Goal: Task Accomplishment & Management: Use online tool/utility

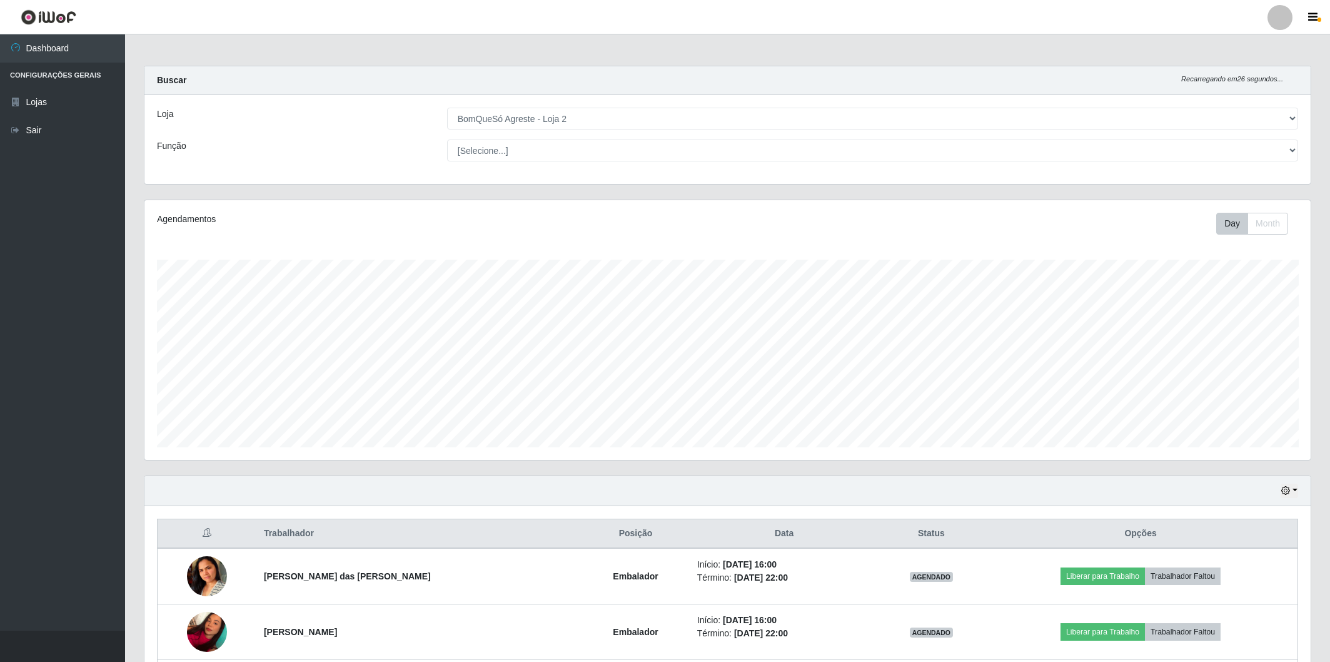
select select "214"
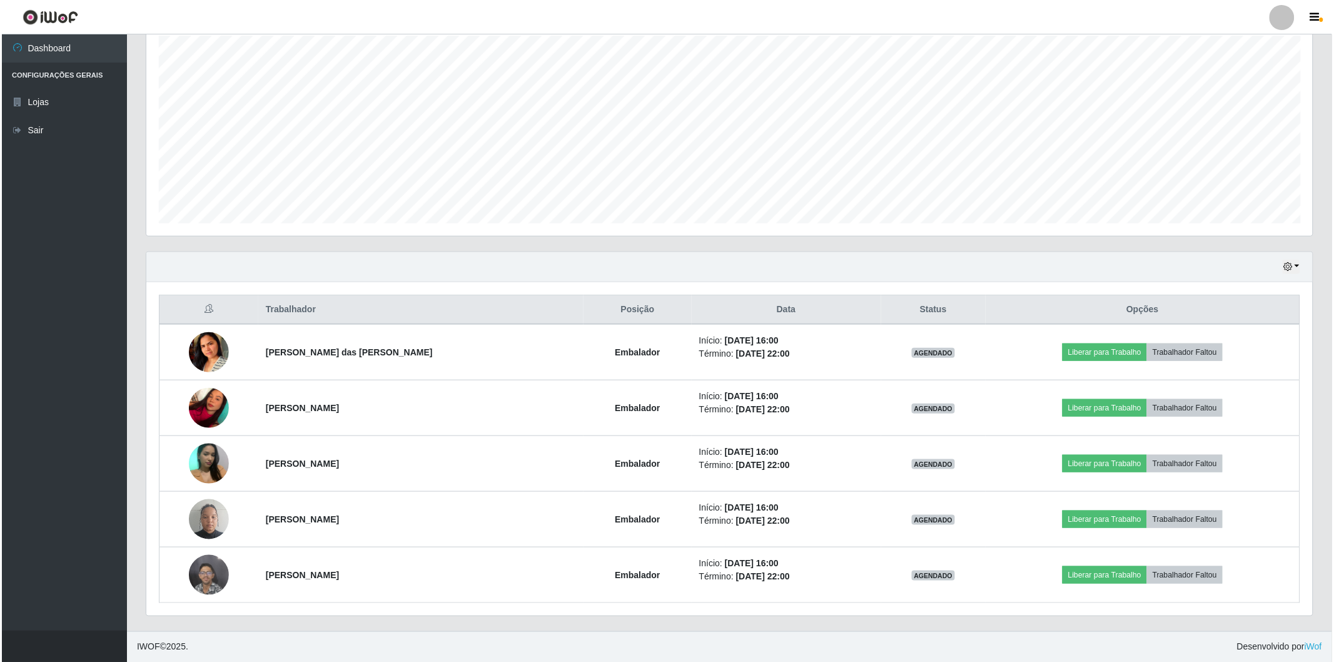
scroll to position [259, 1167]
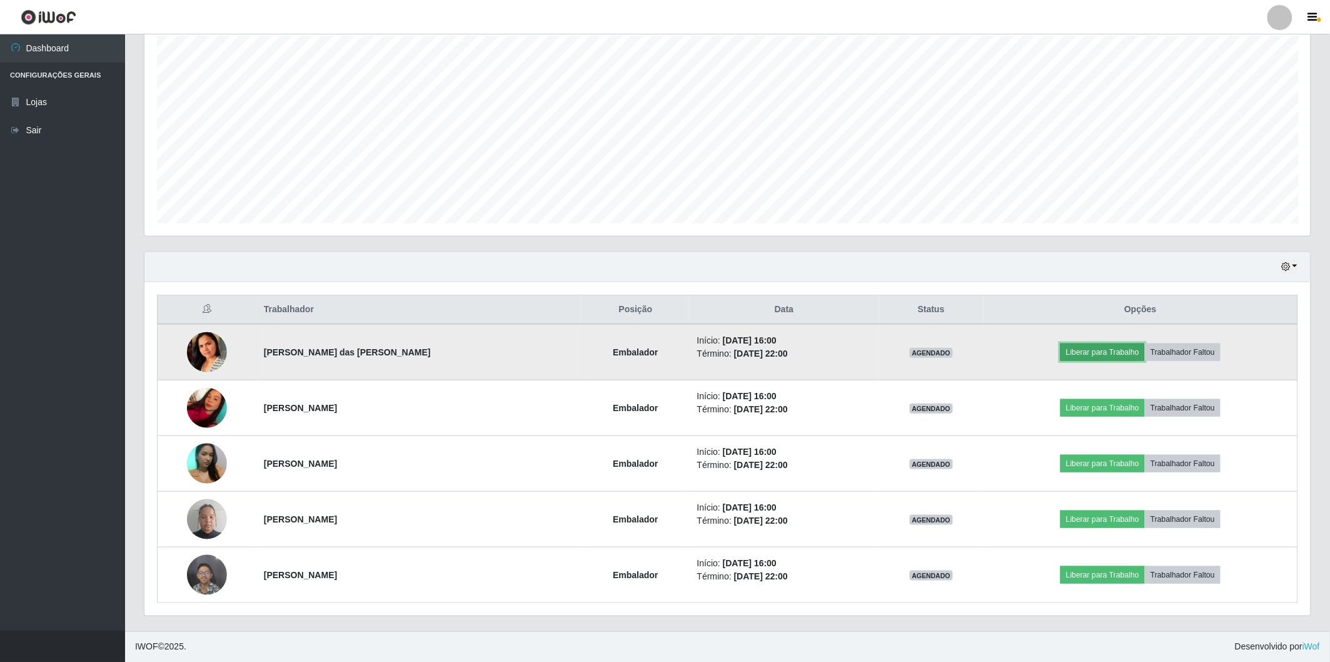
click at [1085, 358] on button "Liberar para Trabalho" at bounding box center [1103, 352] width 84 height 18
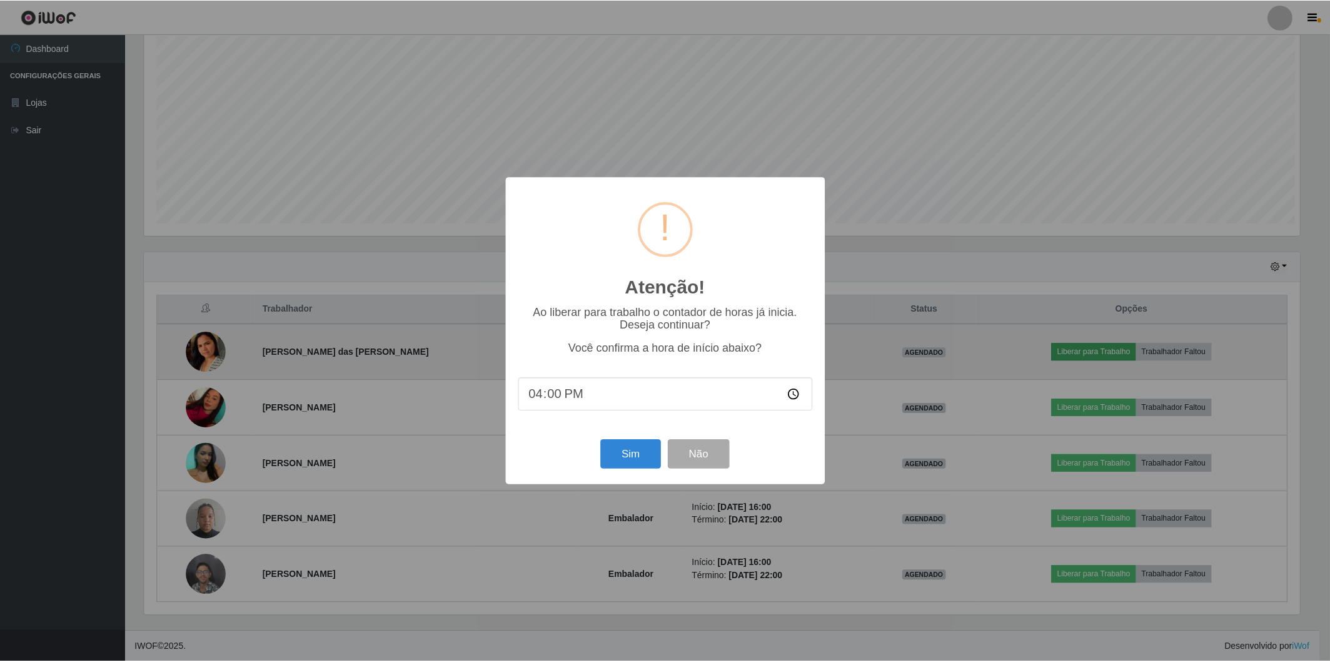
scroll to position [259, 1159]
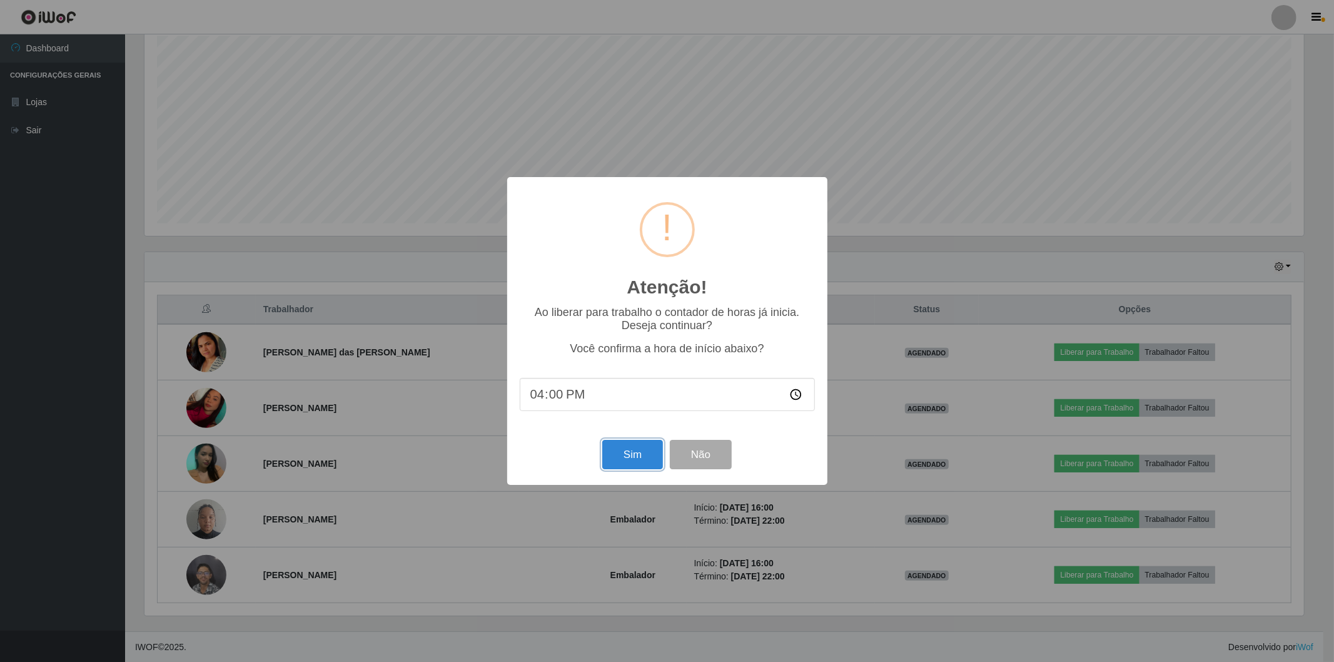
click at [637, 454] on button "Sim" at bounding box center [632, 454] width 61 height 29
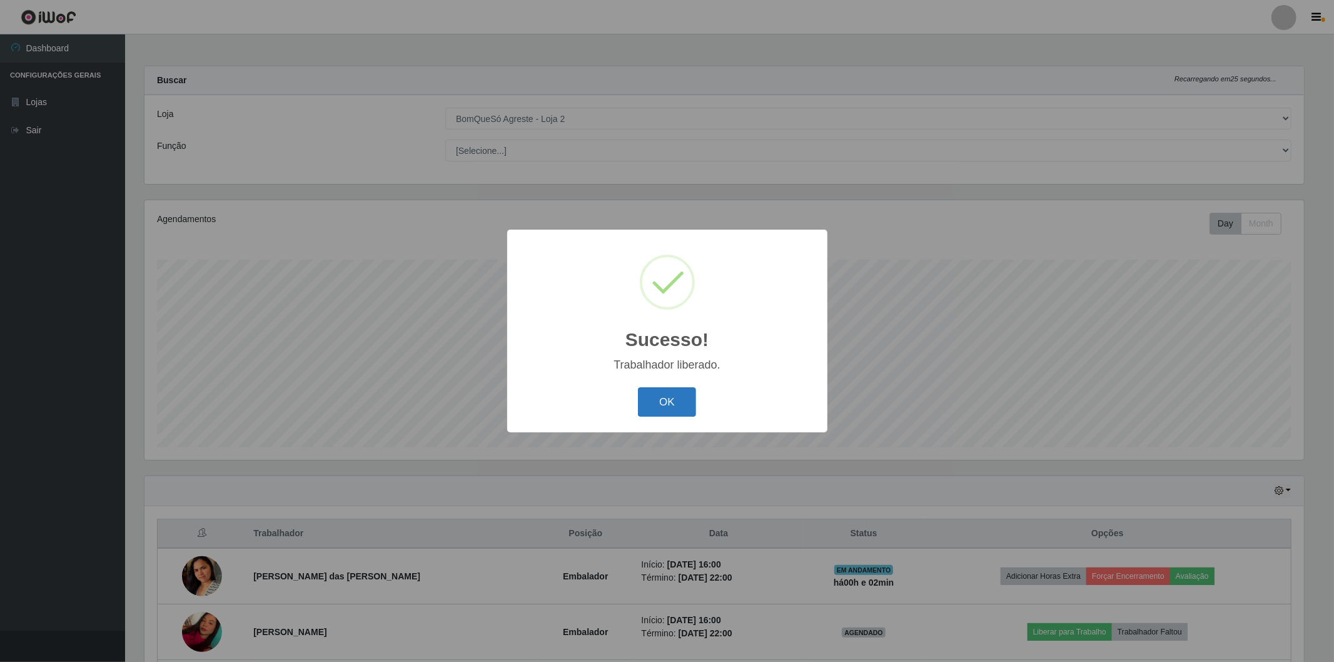
click at [677, 397] on button "OK" at bounding box center [667, 401] width 58 height 29
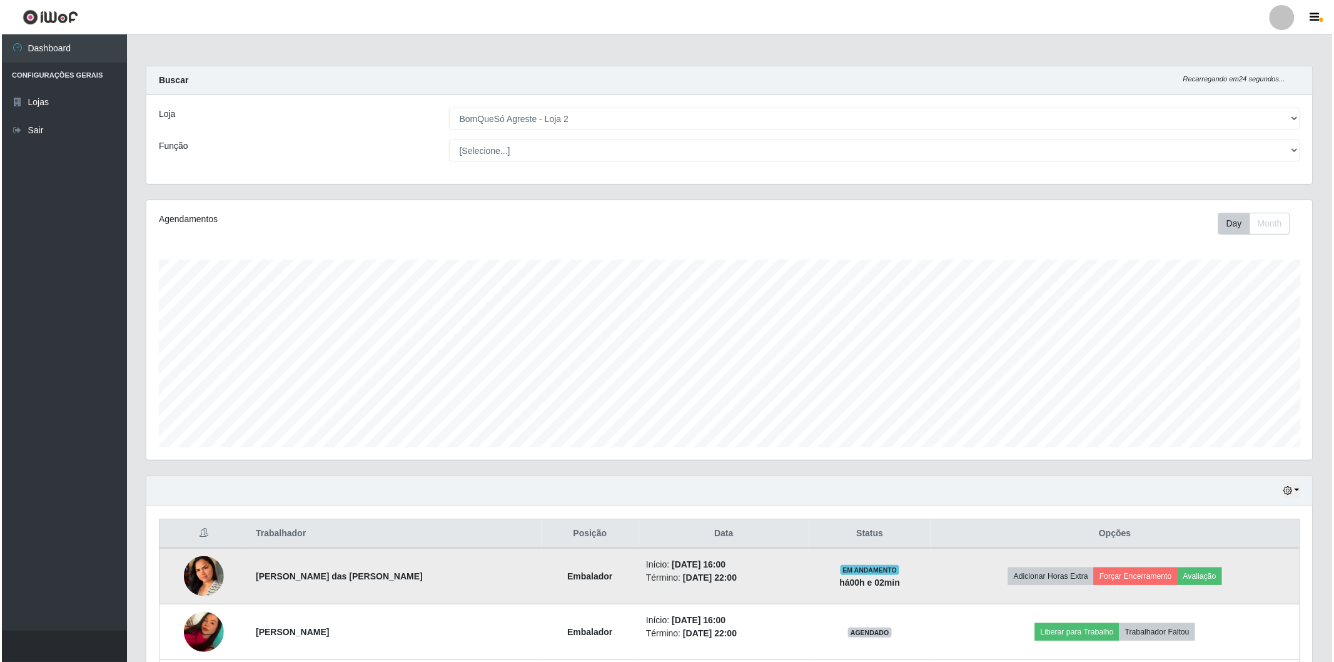
scroll to position [139, 0]
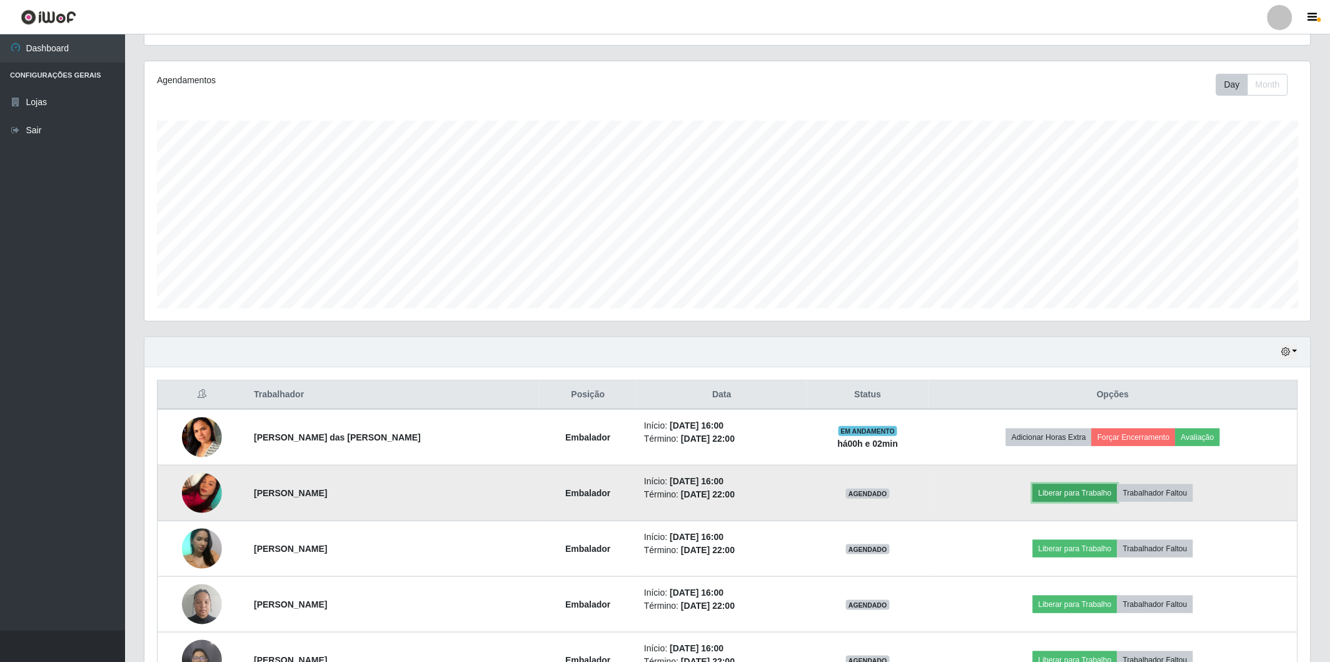
click at [1078, 492] on button "Liberar para Trabalho" at bounding box center [1075, 493] width 84 height 18
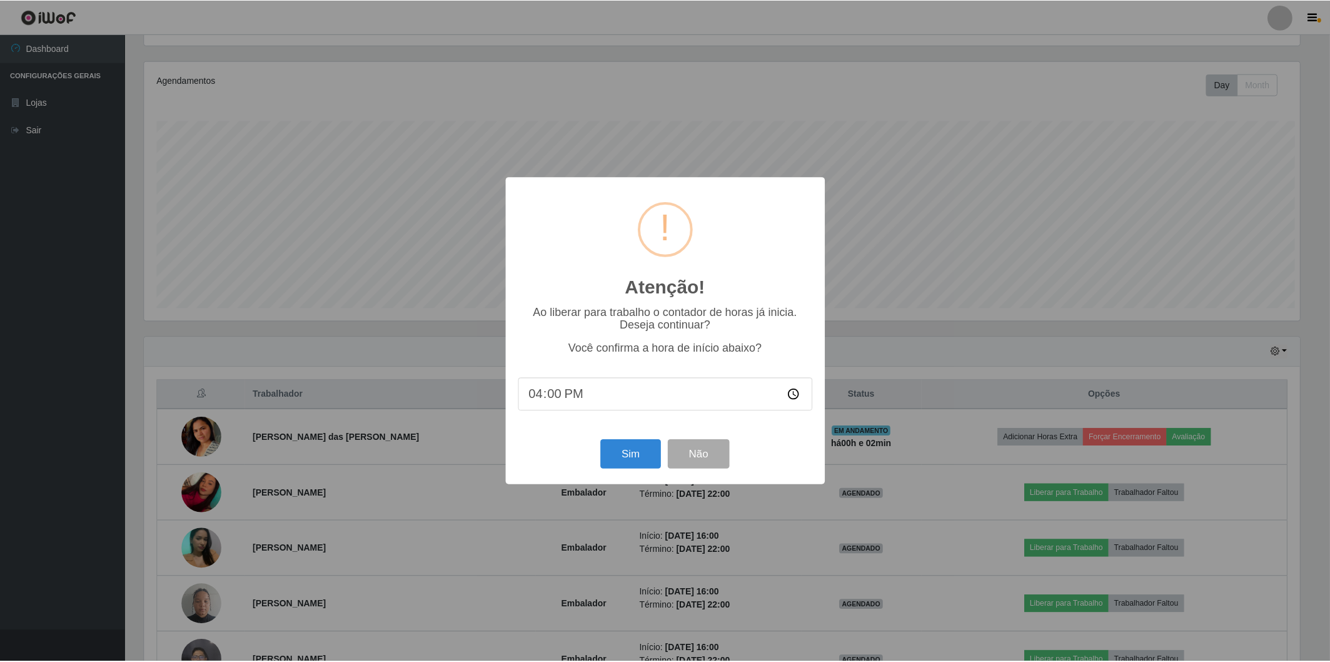
scroll to position [259, 1159]
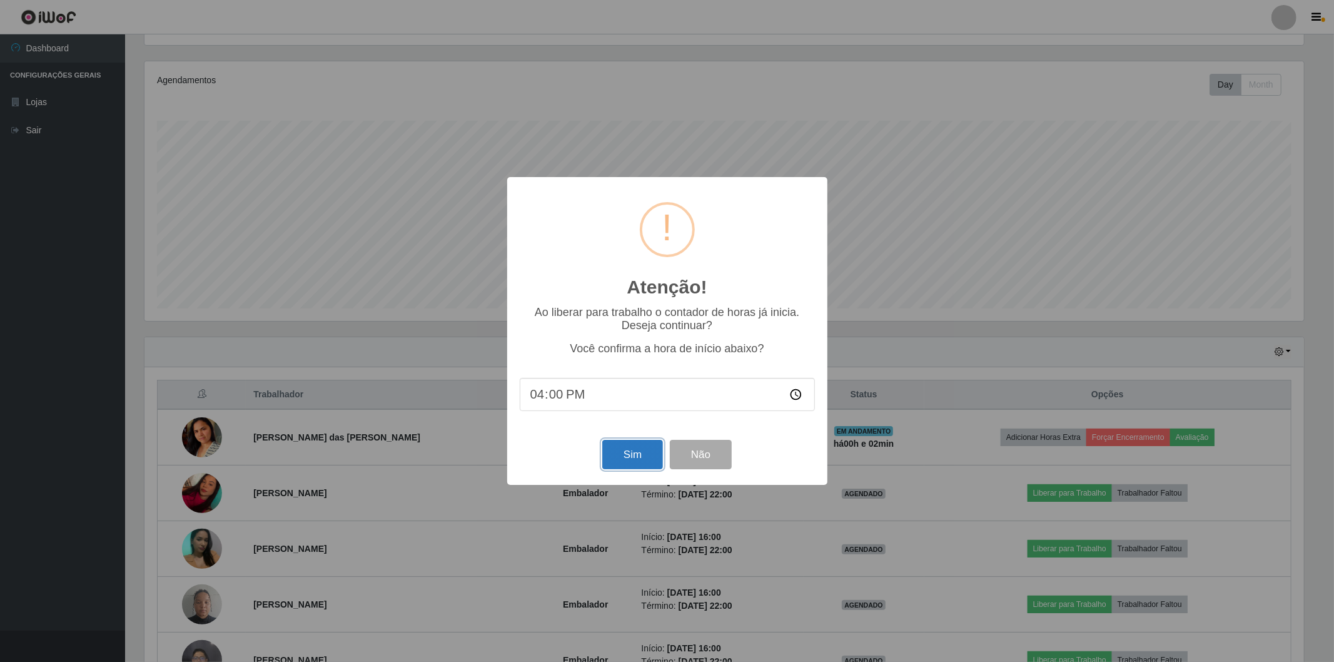
click at [651, 463] on button "Sim" at bounding box center [632, 454] width 61 height 29
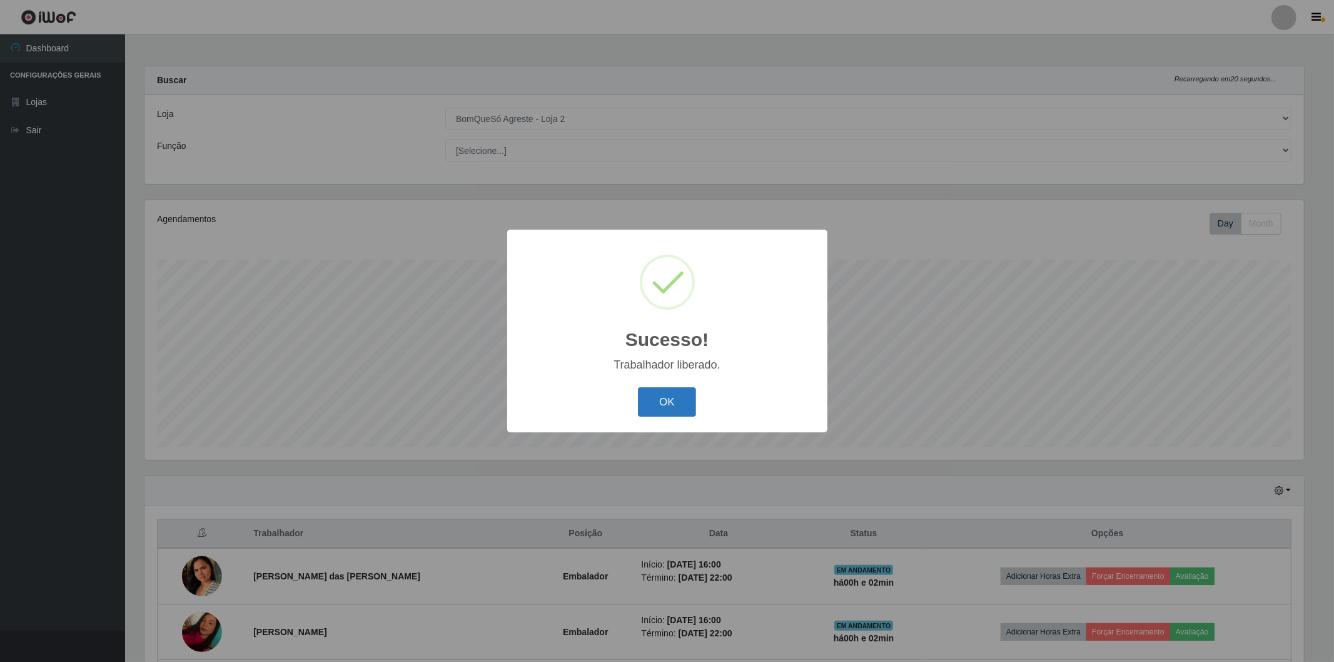
click at [671, 403] on button "OK" at bounding box center [667, 401] width 58 height 29
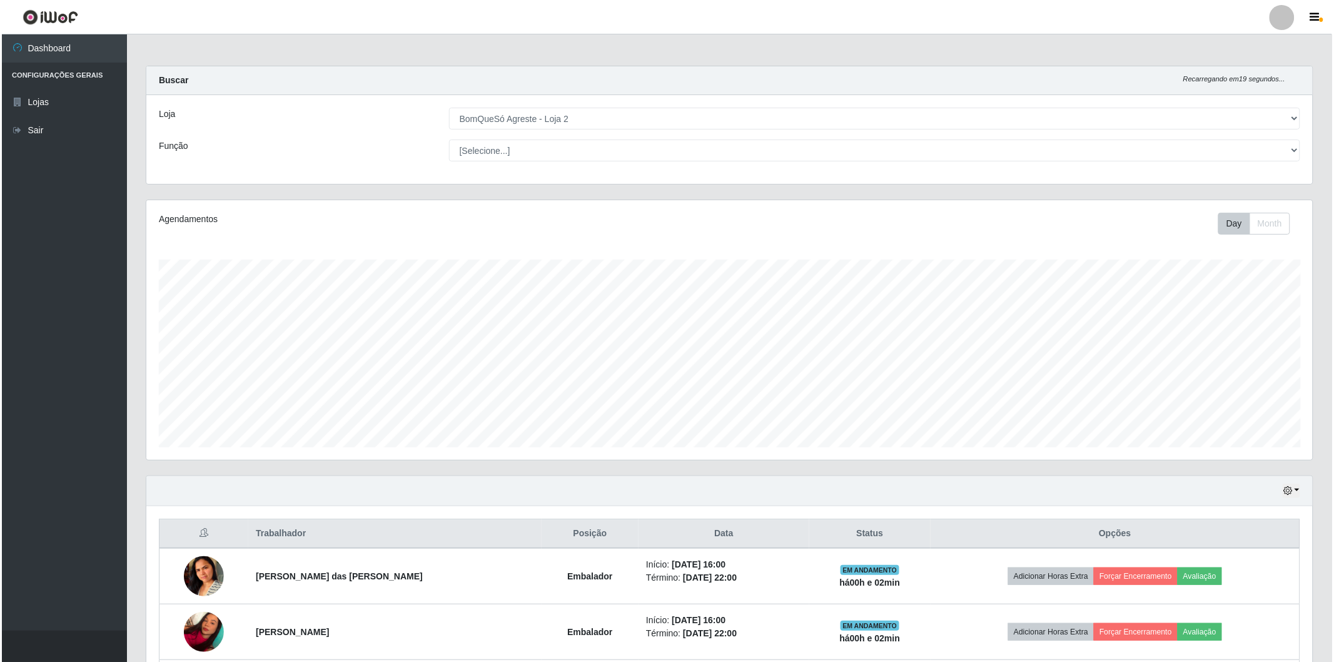
scroll to position [208, 0]
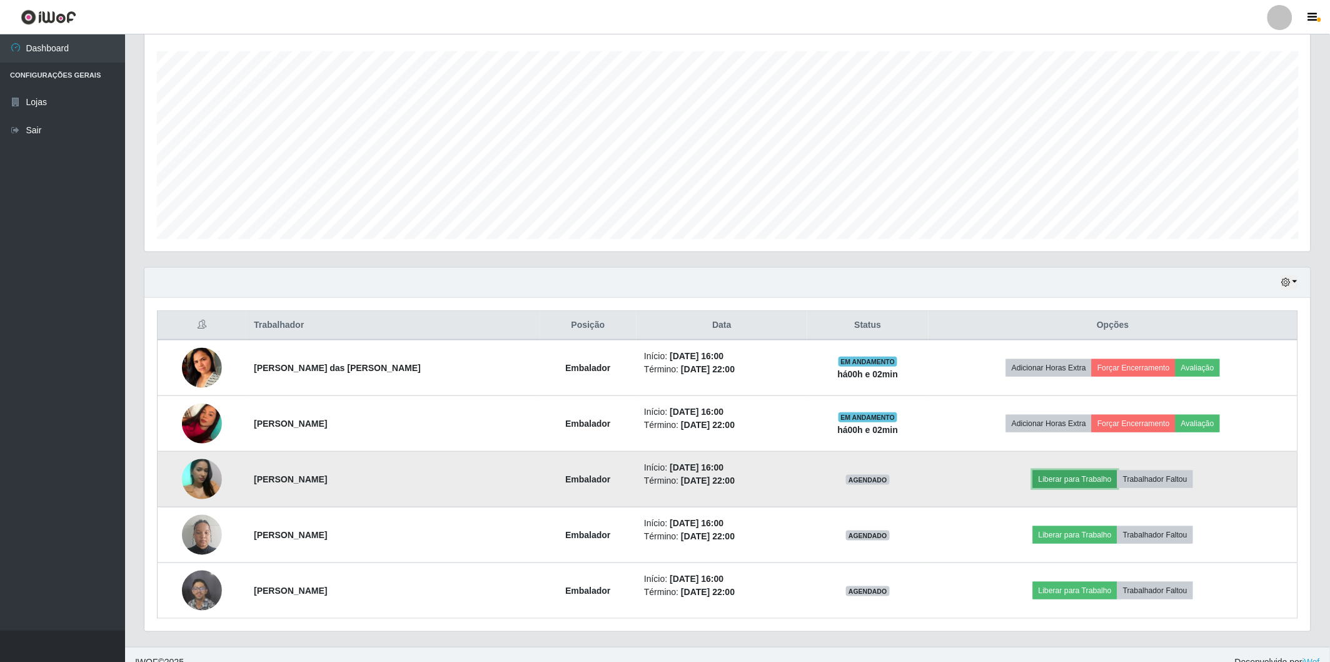
click at [1078, 473] on button "Liberar para Trabalho" at bounding box center [1075, 479] width 84 height 18
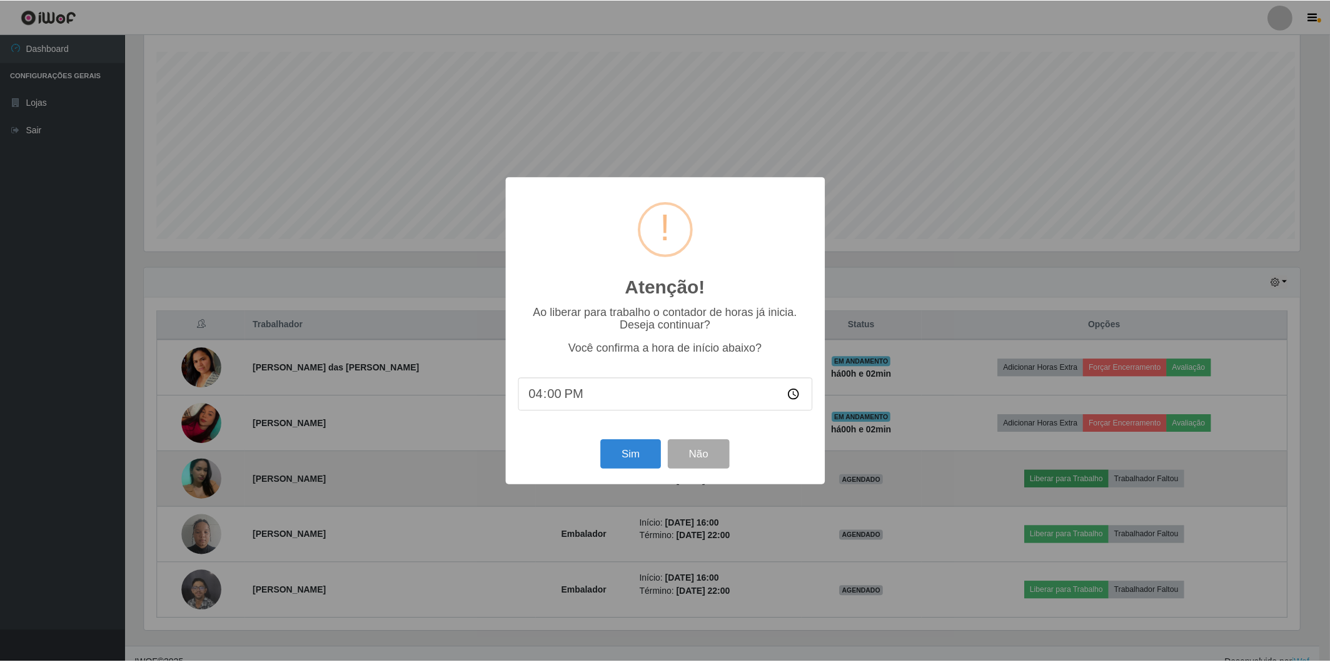
scroll to position [259, 1159]
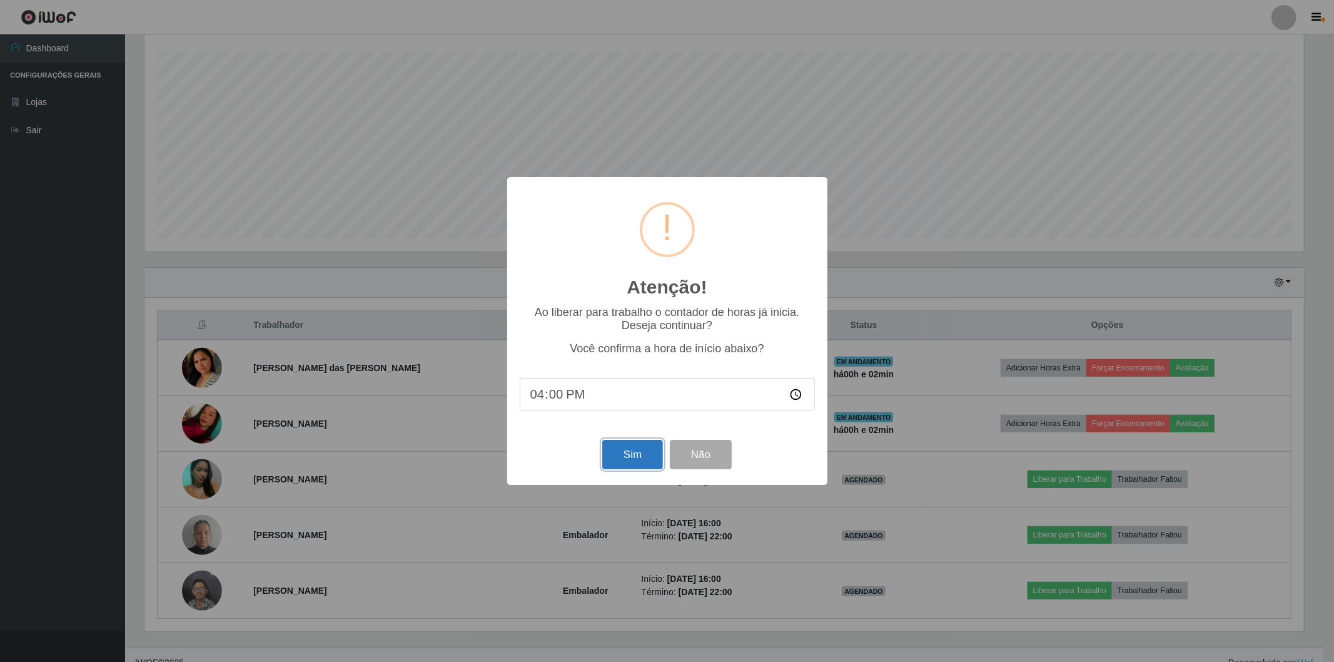
click at [655, 448] on button "Sim" at bounding box center [632, 454] width 61 height 29
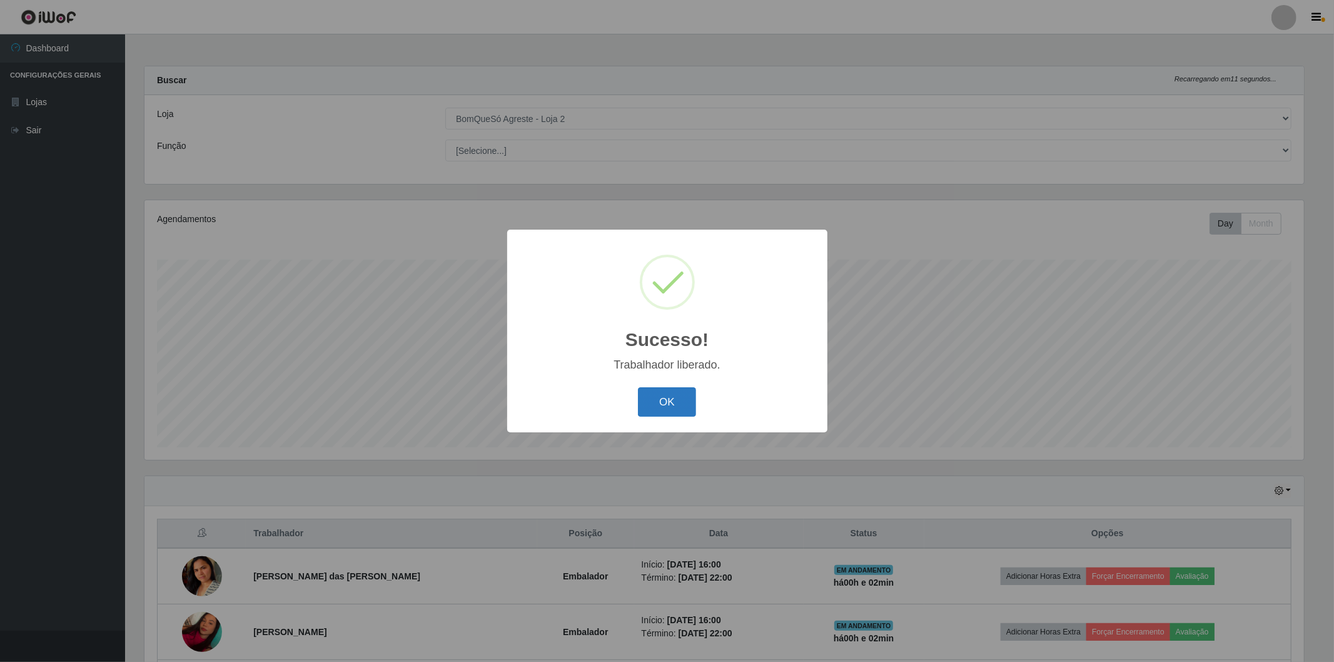
click at [660, 411] on button "OK" at bounding box center [667, 401] width 58 height 29
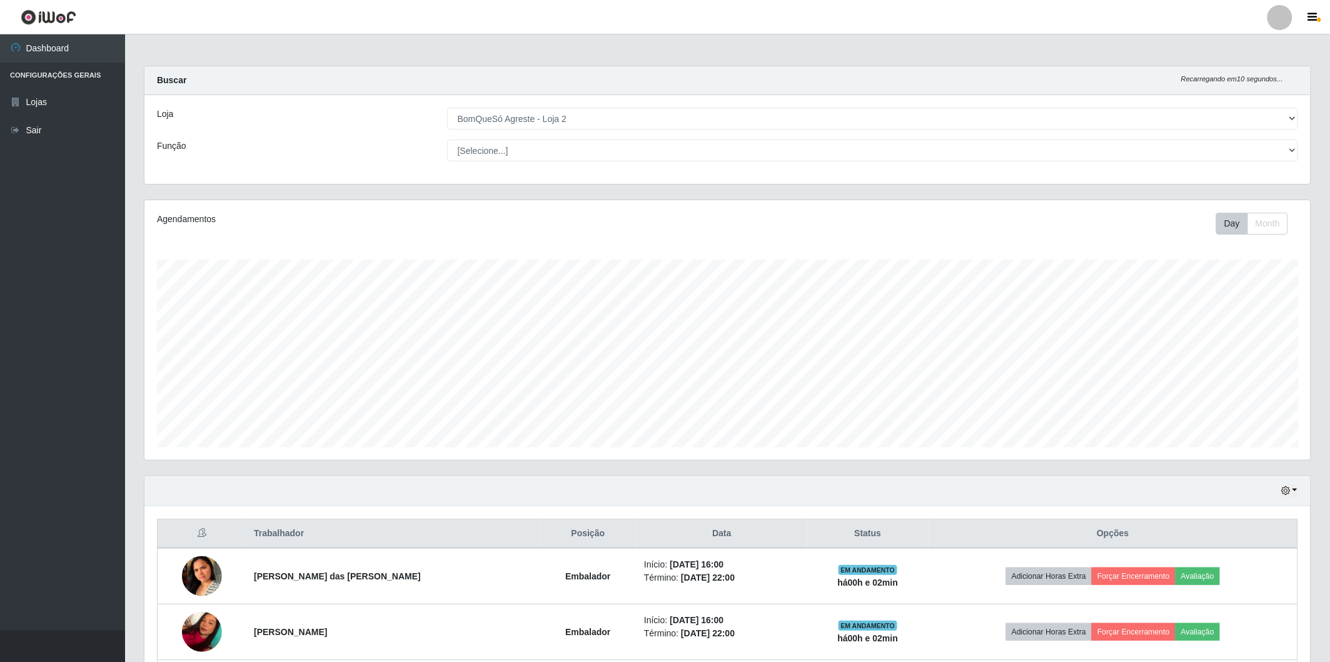
scroll to position [0, 0]
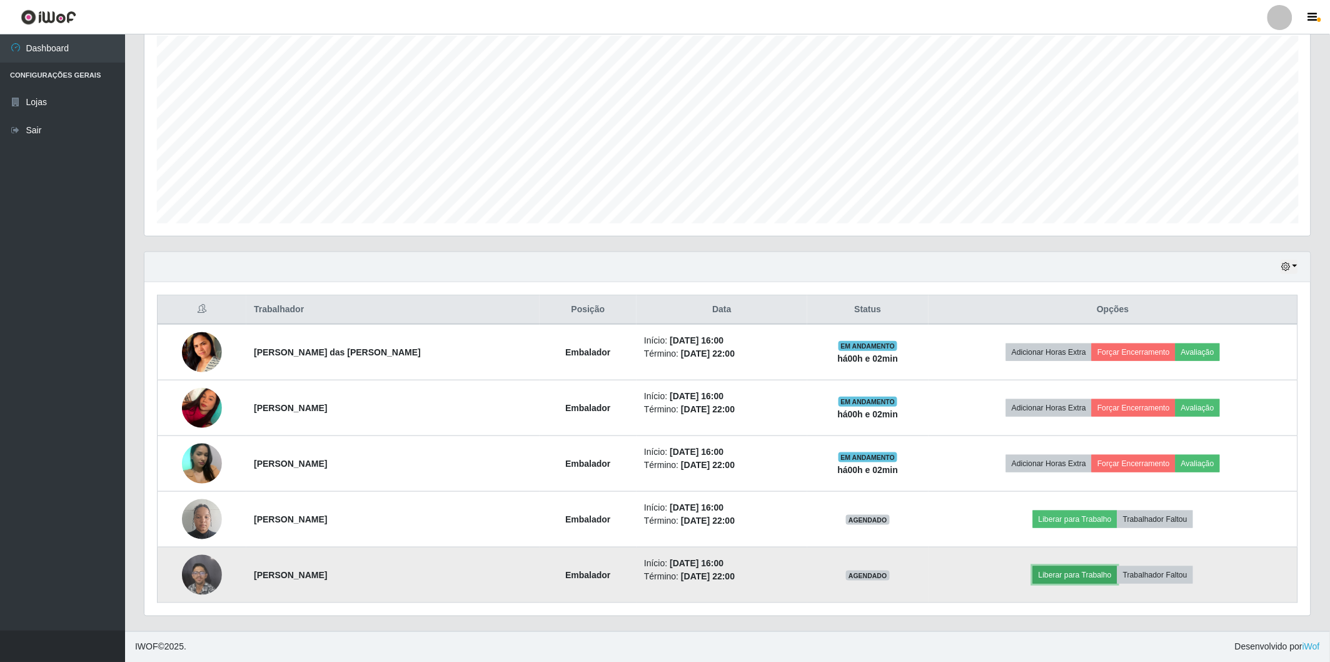
drag, startPoint x: 1070, startPoint y: 572, endPoint x: 1075, endPoint y: 566, distance: 7.5
click at [1075, 566] on button "Liberar para Trabalho" at bounding box center [1075, 575] width 84 height 18
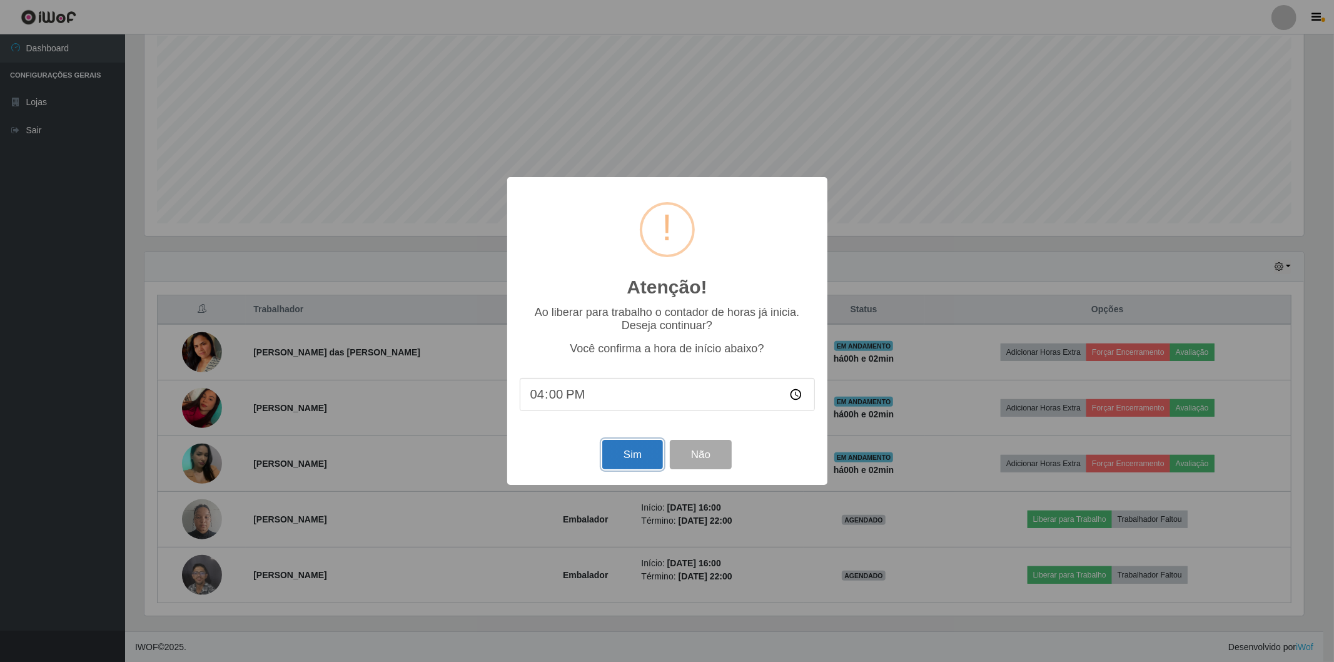
click at [636, 461] on button "Sim" at bounding box center [632, 454] width 61 height 29
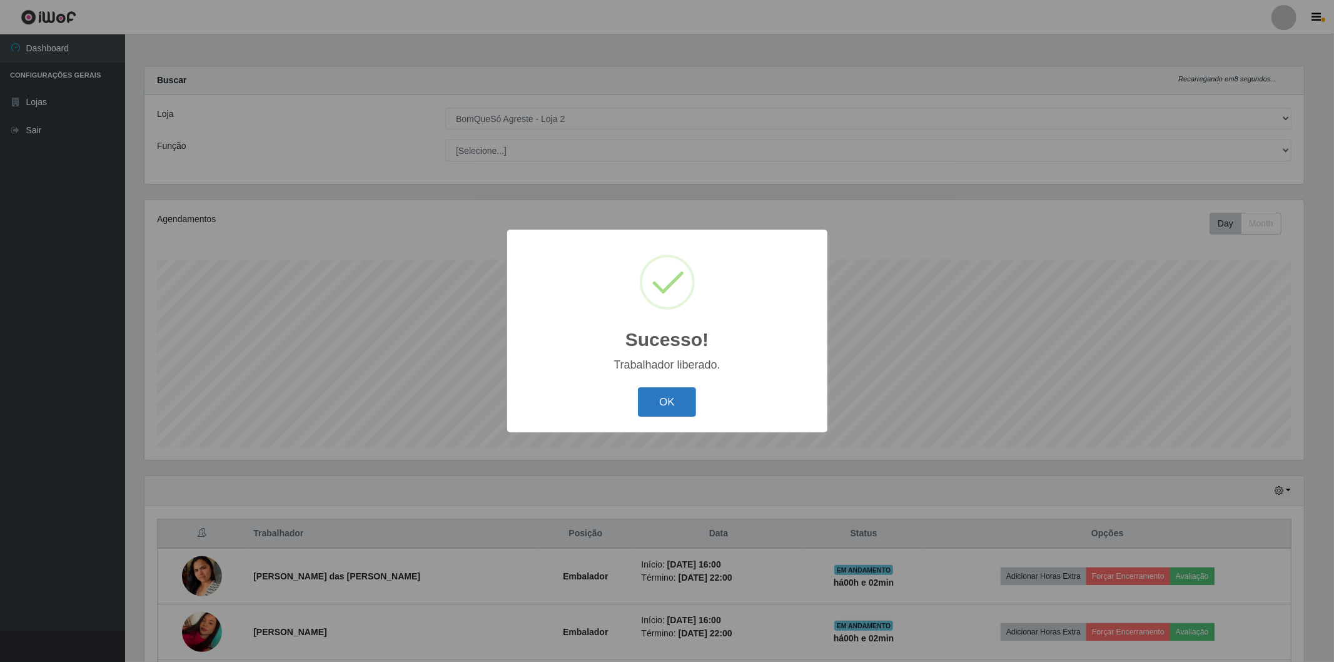
click at [672, 417] on button "OK" at bounding box center [667, 401] width 58 height 29
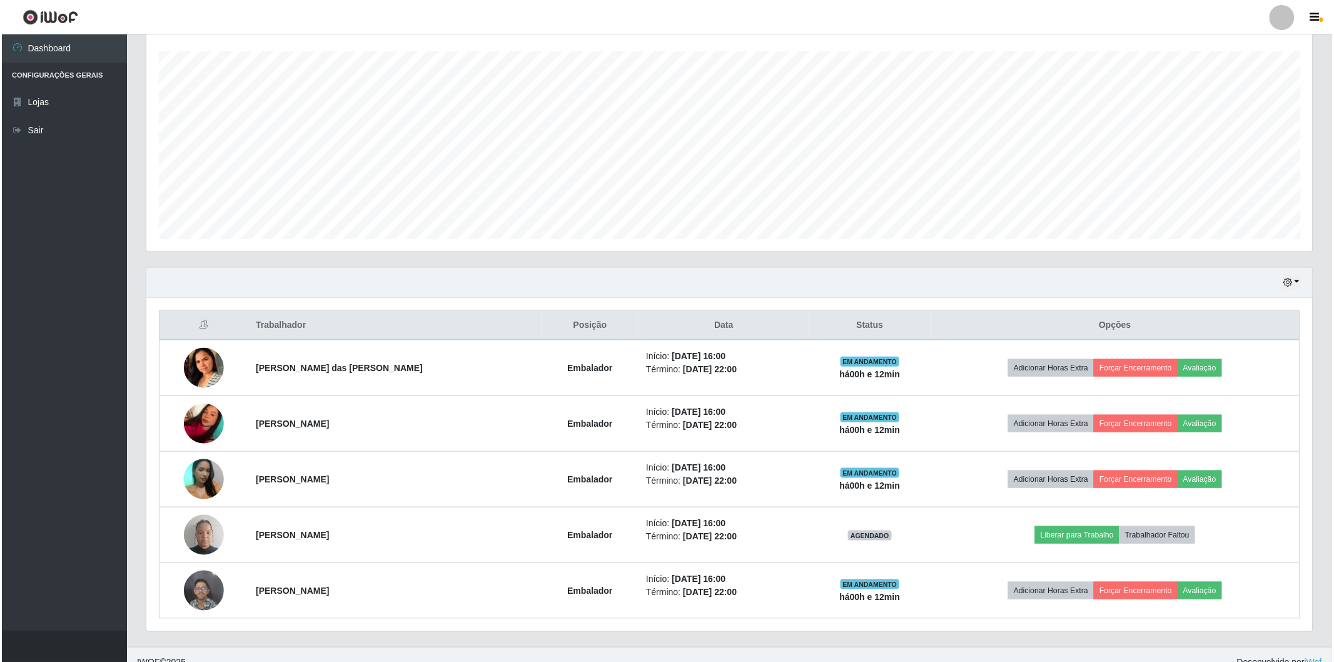
scroll to position [139, 0]
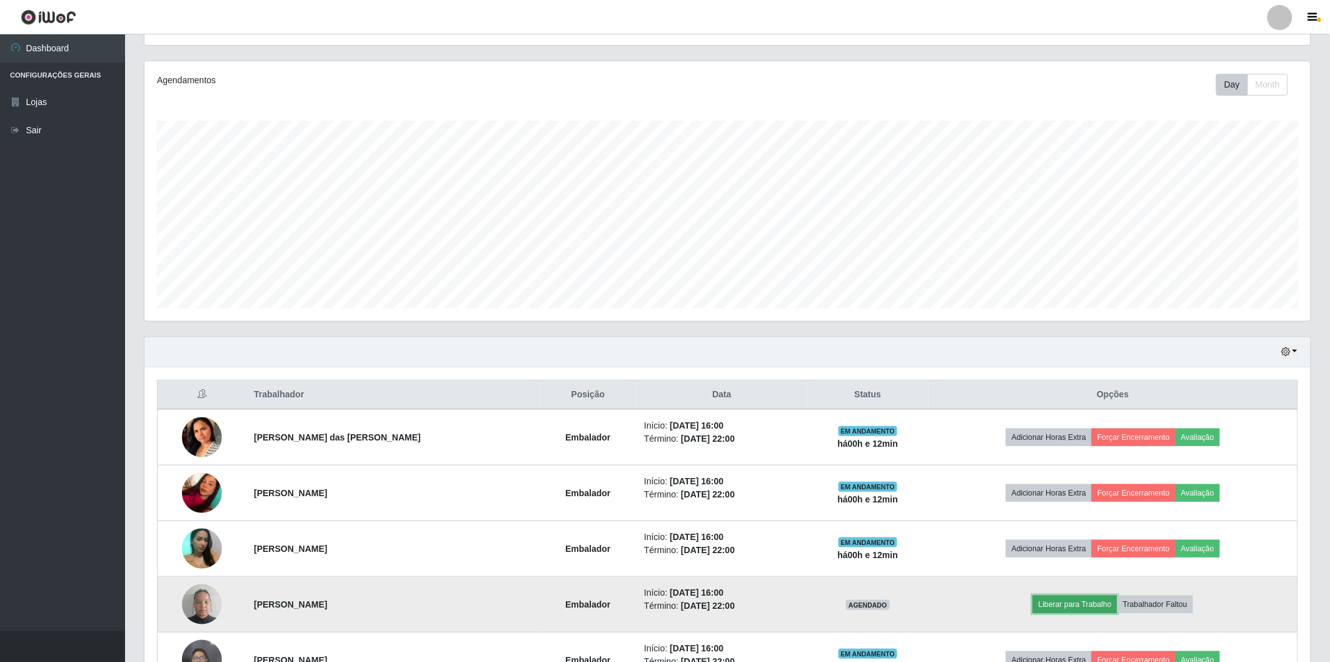
click at [1062, 609] on button "Liberar para Trabalho" at bounding box center [1075, 604] width 84 height 18
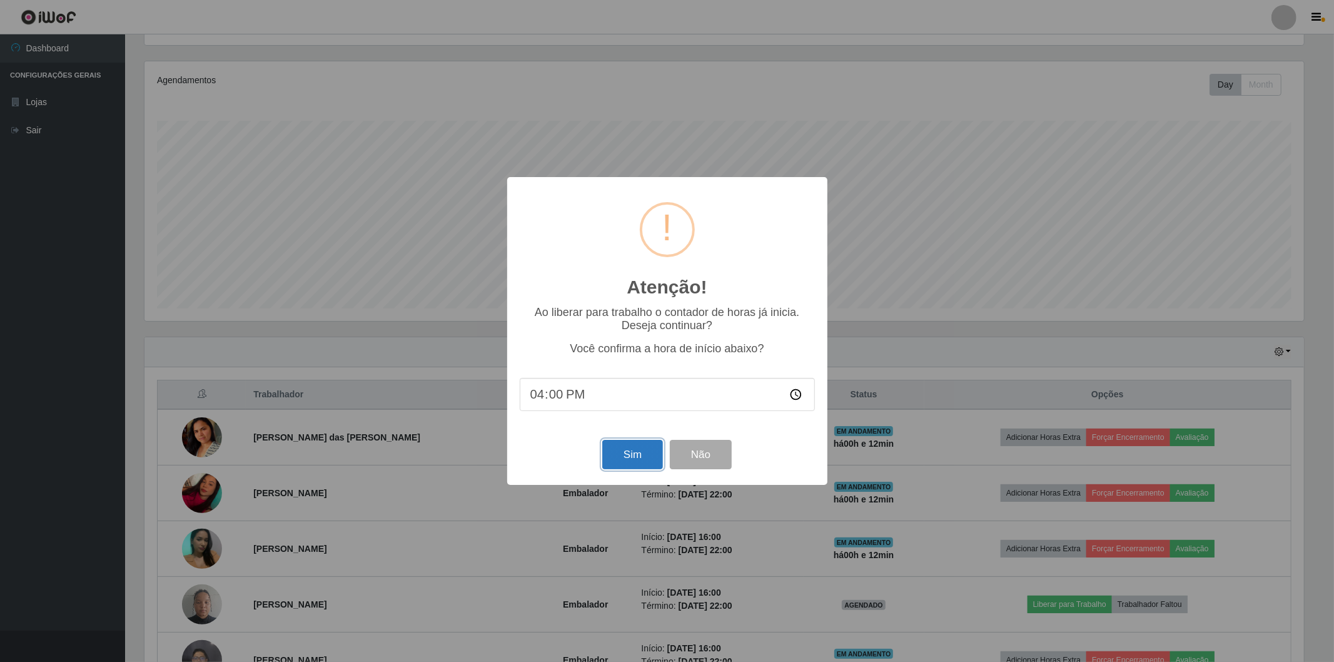
click at [640, 455] on button "Sim" at bounding box center [632, 454] width 61 height 29
